Goal: Task Accomplishment & Management: Complete application form

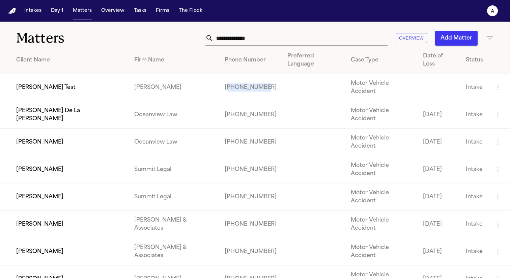
drag, startPoint x: 221, startPoint y: 76, endPoint x: 185, endPoint y: 75, distance: 36.1
click at [219, 75] on td "+15716431690" at bounding box center [250, 87] width 63 height 27
copy td "15716431690"
click at [28, 10] on button "Intakes" at bounding box center [33, 11] width 23 height 12
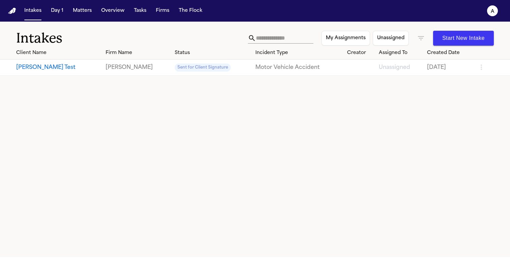
click at [31, 66] on button "FInch Test" at bounding box center [58, 67] width 84 height 8
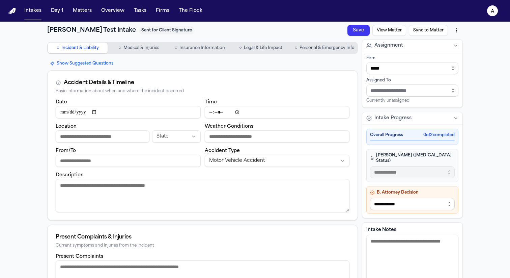
click at [322, 47] on span "Personal & Emergency Info" at bounding box center [327, 47] width 55 height 5
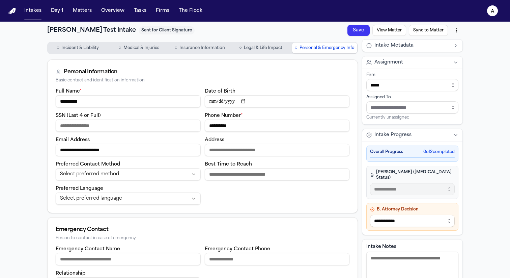
click at [67, 101] on input "**********" at bounding box center [128, 101] width 145 height 12
type input "**********"
click at [364, 30] on button "Save" at bounding box center [359, 30] width 22 height 11
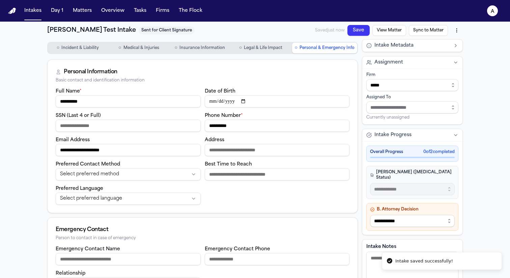
click at [442, 29] on button "Sync to Matter" at bounding box center [428, 30] width 39 height 11
click at [426, 31] on button "Sync to Matter" at bounding box center [428, 30] width 39 height 11
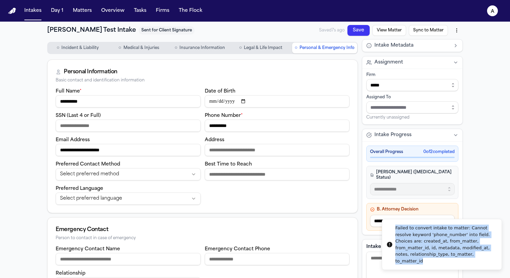
drag, startPoint x: 422, startPoint y: 261, endPoint x: 392, endPoint y: 230, distance: 42.7
click at [396, 230] on div "Failed to convert intake to matter: Cannot resolve keyword 'phone_number' into …" at bounding box center [446, 243] width 101 height 39
copy div "Failed to convert intake to matter: Cannot resolve keyword 'phone_number' into …"
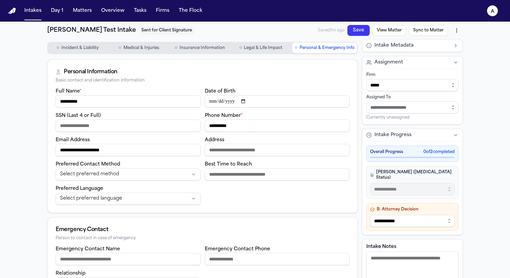
click at [416, 25] on button "Sync to Matter" at bounding box center [428, 30] width 39 height 11
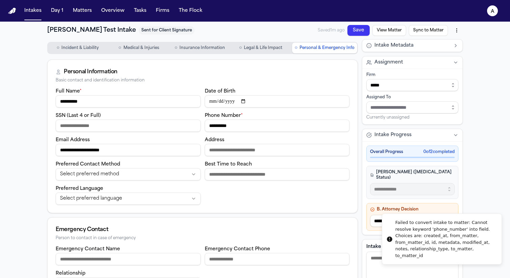
drag, startPoint x: 425, startPoint y: 263, endPoint x: 400, endPoint y: 224, distance: 46.2
click at [400, 224] on div "Failed to convert intake to matter: Cannot resolve keyword 'phone_number' into …" at bounding box center [446, 238] width 101 height 39
click at [396, 227] on div "Failed to convert intake to matter: Cannot resolve keyword 'phone_number' into …" at bounding box center [446, 243] width 101 height 39
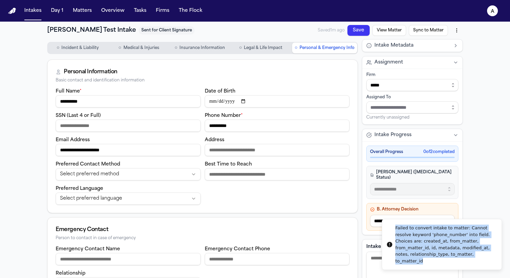
drag, startPoint x: 422, startPoint y: 261, endPoint x: 392, endPoint y: 227, distance: 45.2
click at [396, 227] on div "Failed to convert intake to matter: Cannot resolve keyword 'phone_number' into …" at bounding box center [446, 243] width 101 height 39
copy div "Failed to convert intake to matter: Cannot resolve keyword 'phone_number' into …"
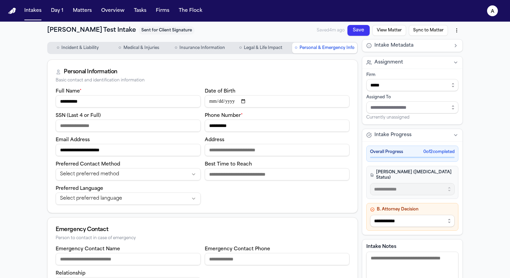
click at [430, 31] on button "Sync to Matter" at bounding box center [428, 30] width 39 height 11
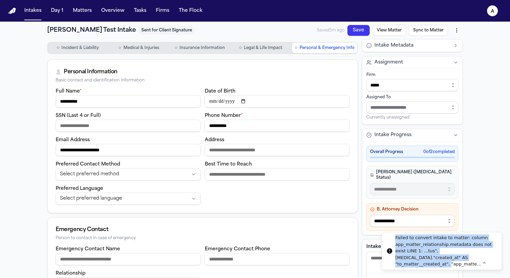
drag, startPoint x: 477, startPoint y: 263, endPoint x: 395, endPoint y: 238, distance: 86.1
click at [396, 238] on div "Failed to convert intake to matter: column app_matter_relationship.metadata doe…" at bounding box center [446, 250] width 101 height 33
copy div "Failed to convert intake to matter: column app_matter_relationship.metadata doe…"
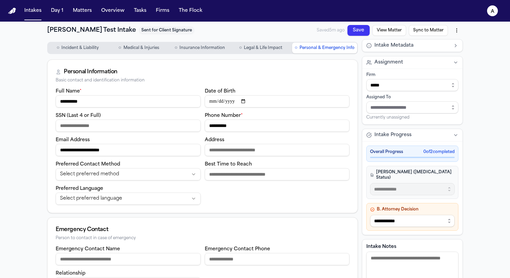
click at [426, 32] on button "Sync to Matter" at bounding box center [428, 30] width 39 height 11
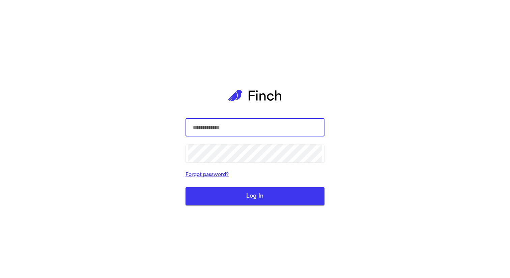
type input "*****"
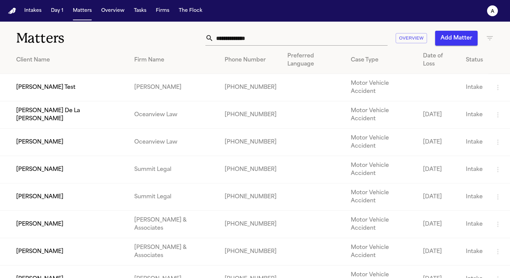
click at [129, 80] on td "Hecht" at bounding box center [174, 87] width 90 height 27
click at [36, 76] on td "FInch Test" at bounding box center [64, 87] width 129 height 27
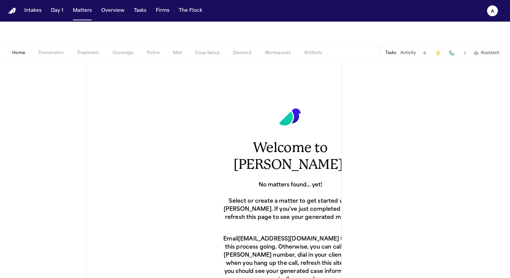
click at [34, 12] on button "Intakes" at bounding box center [33, 11] width 23 height 12
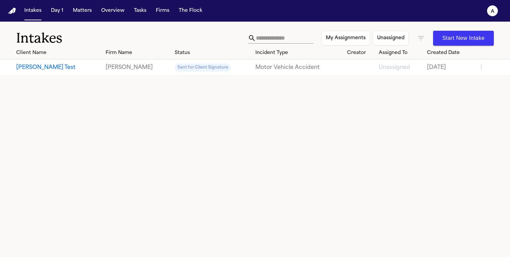
click at [28, 70] on button "Finch Test" at bounding box center [58, 67] width 84 height 8
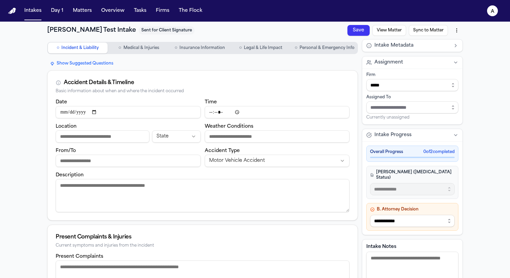
click at [432, 32] on button "Sync to Matter" at bounding box center [428, 30] width 39 height 11
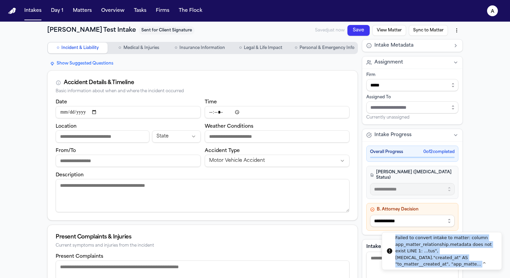
drag, startPoint x: 482, startPoint y: 261, endPoint x: 393, endPoint y: 233, distance: 93.2
click at [396, 234] on div "Failed to convert intake to matter: column app_matter_relationship.metadata doe…" at bounding box center [446, 250] width 101 height 33
copy div "Failed to convert intake to matter: column app_matter_relationship.metadata doe…"
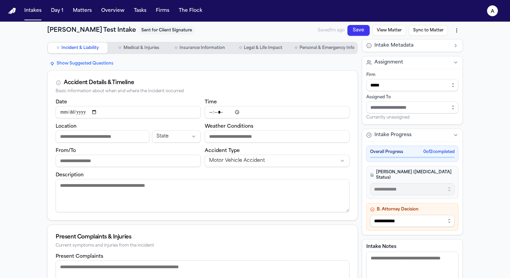
click at [431, 33] on button "Sync to Matter" at bounding box center [428, 30] width 39 height 11
click at [317, 37] on div "**********" at bounding box center [255, 254] width 432 height 464
click at [316, 46] on span "Personal & Emergency Info" at bounding box center [327, 47] width 55 height 5
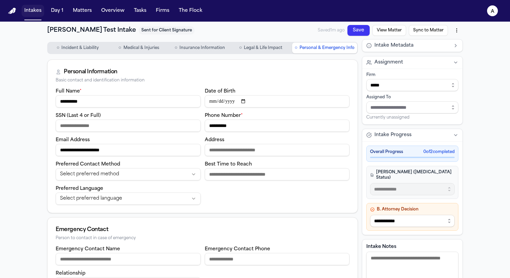
click at [31, 11] on button "Intakes" at bounding box center [33, 11] width 23 height 12
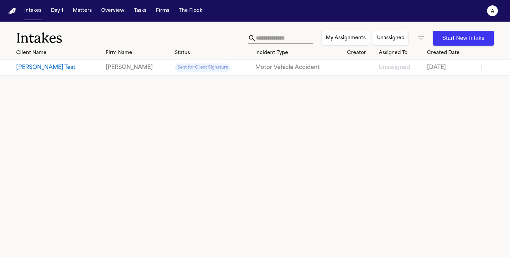
click at [467, 40] on button "Start New Intake" at bounding box center [463, 38] width 61 height 15
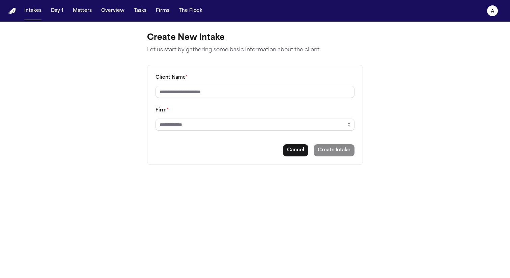
click at [250, 98] on div "Client Name * Firm * Cancel Create Intake" at bounding box center [255, 115] width 216 height 100
click at [249, 93] on input "Client Name *" at bounding box center [255, 92] width 199 height 12
type input "**********"
click at [276, 126] on input "Firm *" at bounding box center [255, 124] width 199 height 12
click at [347, 126] on icon "button" at bounding box center [349, 124] width 5 height 5
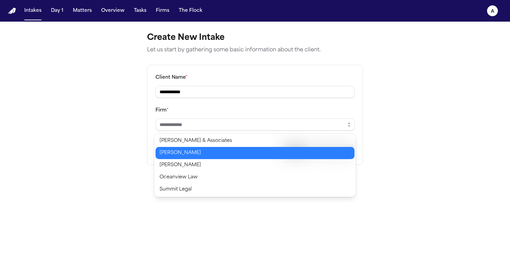
type input "*****"
click at [298, 153] on body "**********" at bounding box center [255, 139] width 510 height 278
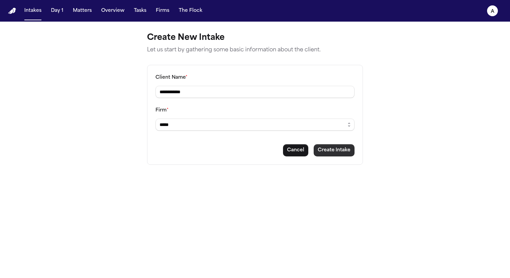
click at [340, 153] on button "Create Intake" at bounding box center [334, 150] width 41 height 12
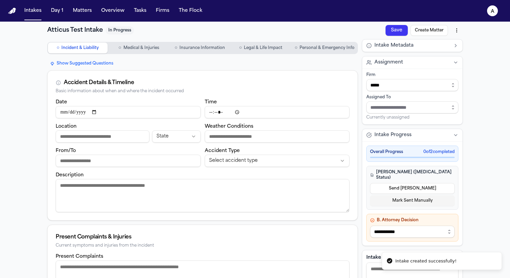
click at [344, 53] on button "○ Personal & Emergency Info" at bounding box center [324, 48] width 65 height 11
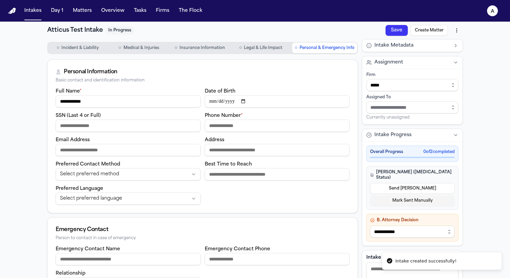
click at [277, 128] on input "Phone Number *" at bounding box center [277, 125] width 145 height 12
type input "**********"
click at [396, 33] on div "Save Create Matter" at bounding box center [424, 30] width 77 height 12
click at [422, 32] on button "Create Matter" at bounding box center [429, 30] width 37 height 11
click at [424, 28] on button "Sync to Matter" at bounding box center [428, 30] width 39 height 11
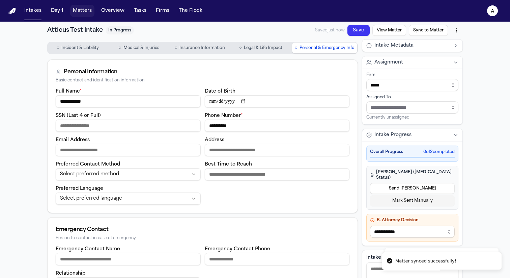
click at [77, 12] on button "Matters" at bounding box center [82, 11] width 24 height 12
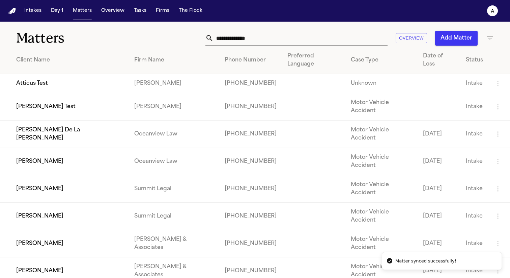
click at [28, 74] on td "Atticus Test" at bounding box center [64, 83] width 129 height 19
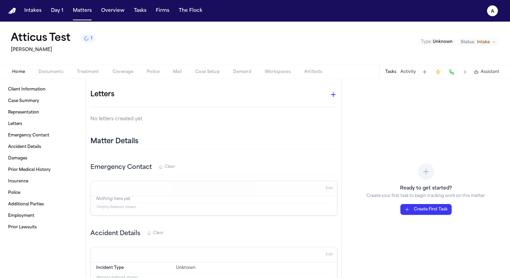
scroll to position [107, 0]
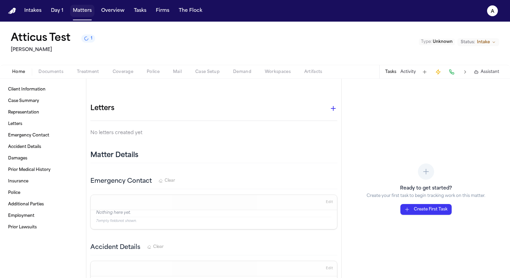
click at [82, 13] on button "Matters" at bounding box center [82, 11] width 24 height 12
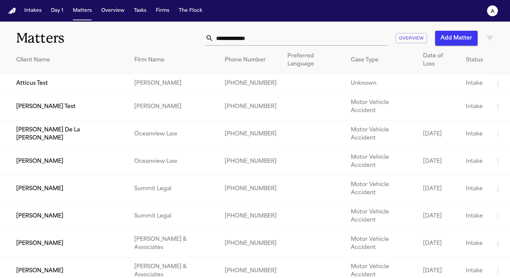
click at [57, 82] on td "Atticus Test" at bounding box center [64, 83] width 129 height 19
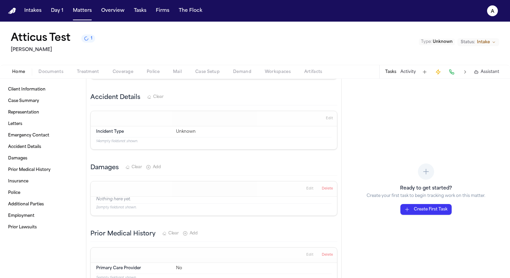
scroll to position [267, 0]
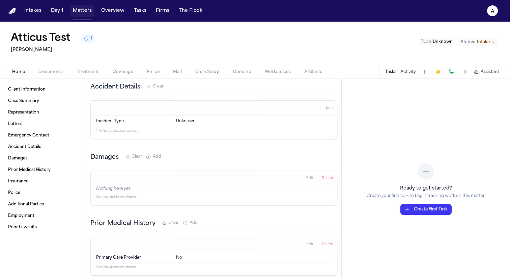
click at [79, 14] on button "Matters" at bounding box center [82, 11] width 24 height 12
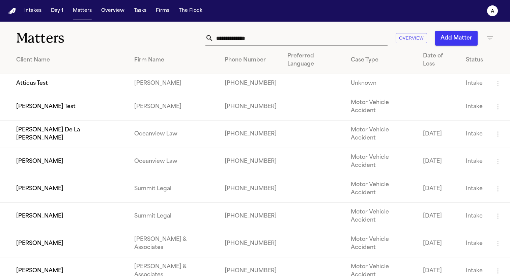
click at [31, 98] on td "FInch Test" at bounding box center [64, 106] width 129 height 27
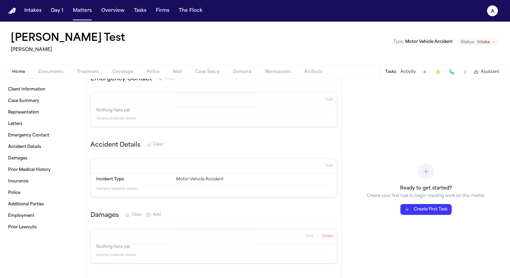
scroll to position [270, 0]
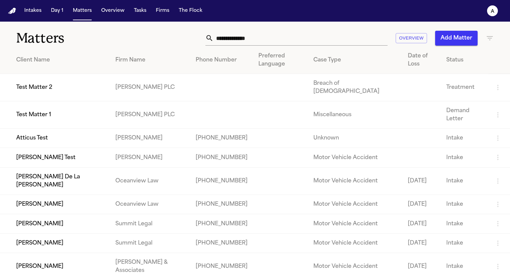
click at [31, 129] on td "Atticus Test" at bounding box center [55, 138] width 110 height 19
click at [31, 148] on td "[PERSON_NAME] Test" at bounding box center [55, 157] width 110 height 19
